Goal: Transaction & Acquisition: Book appointment/travel/reservation

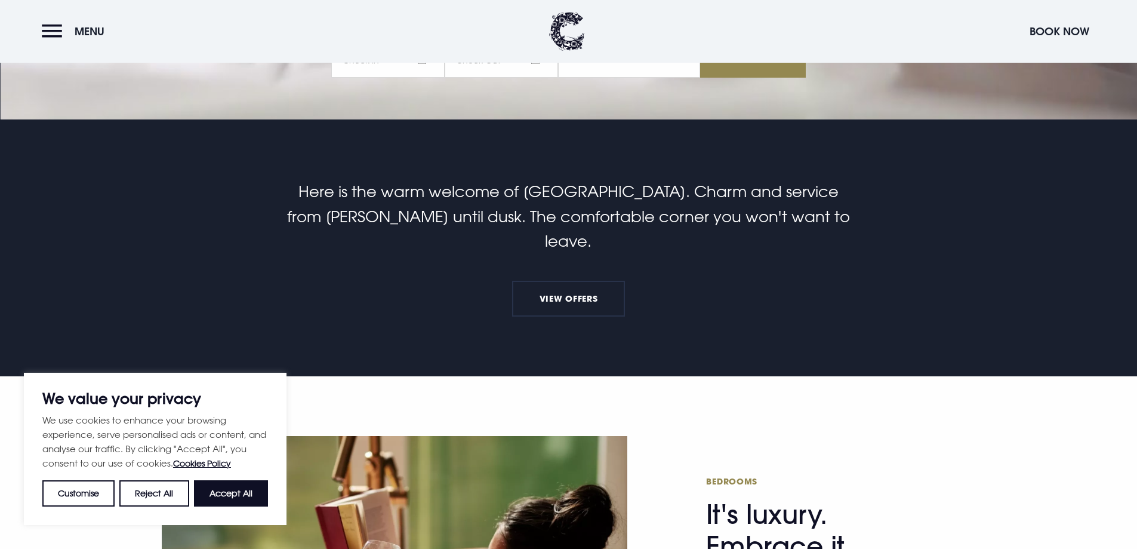
scroll to position [716, 0]
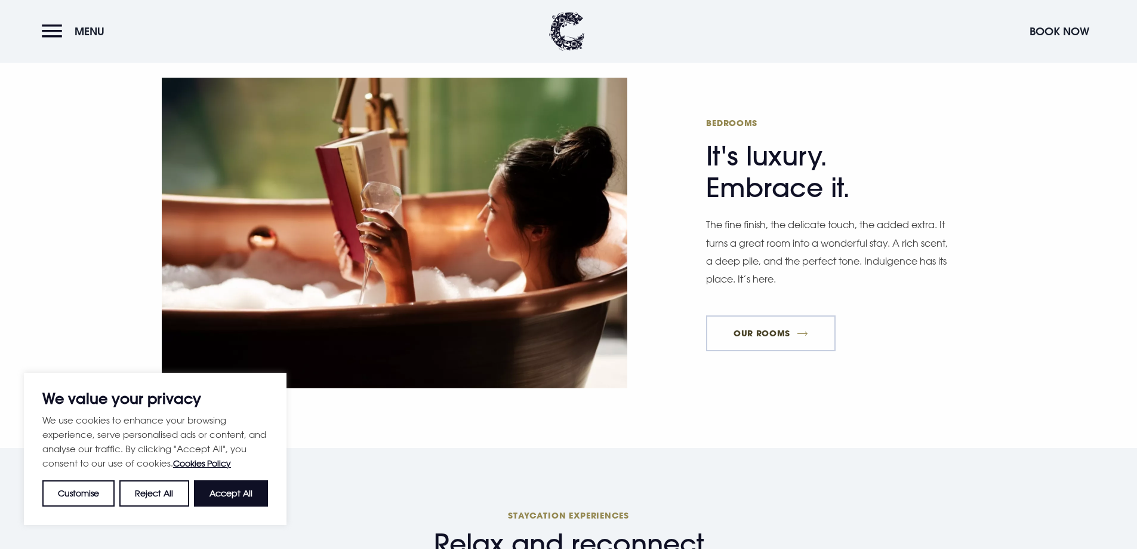
click at [749, 315] on link "Our Rooms" at bounding box center [770, 333] width 129 height 36
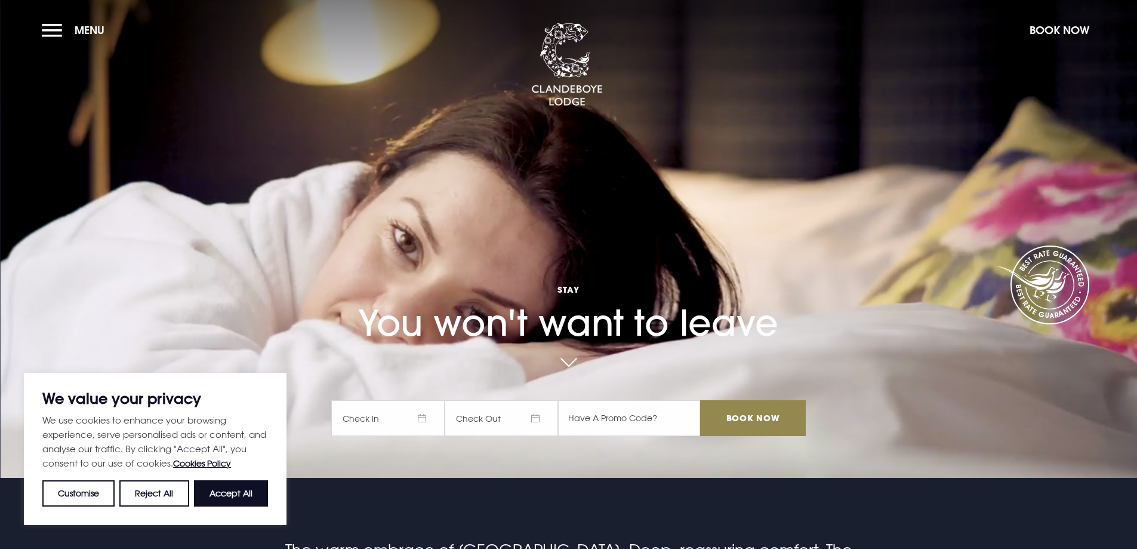
click at [420, 415] on span "Check In" at bounding box center [387, 418] width 113 height 36
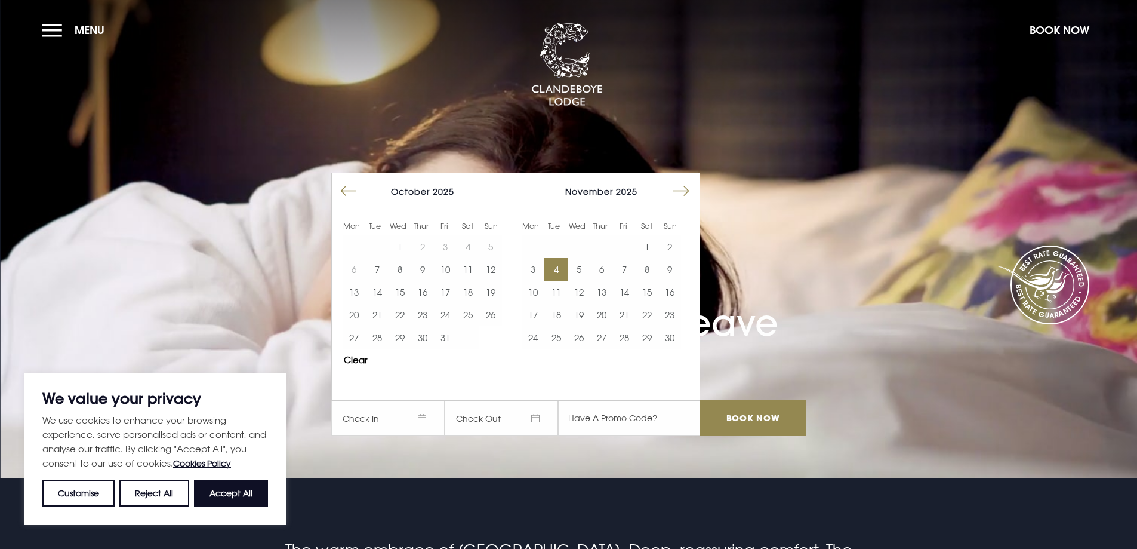
click at [555, 269] on button "4" at bounding box center [555, 269] width 23 height 23
click at [636, 269] on button "7" at bounding box center [624, 269] width 23 height 23
click at [691, 186] on button "Move forward to switch to the next month." at bounding box center [681, 191] width 23 height 23
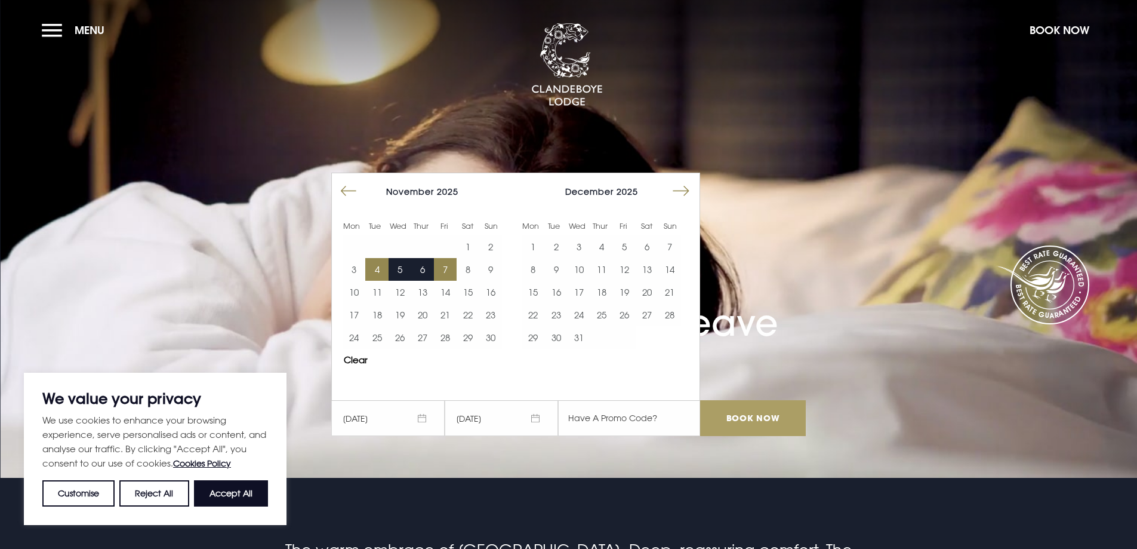
click at [755, 421] on input "Book Now" at bounding box center [752, 418] width 105 height 36
